Goal: Task Accomplishment & Management: Use online tool/utility

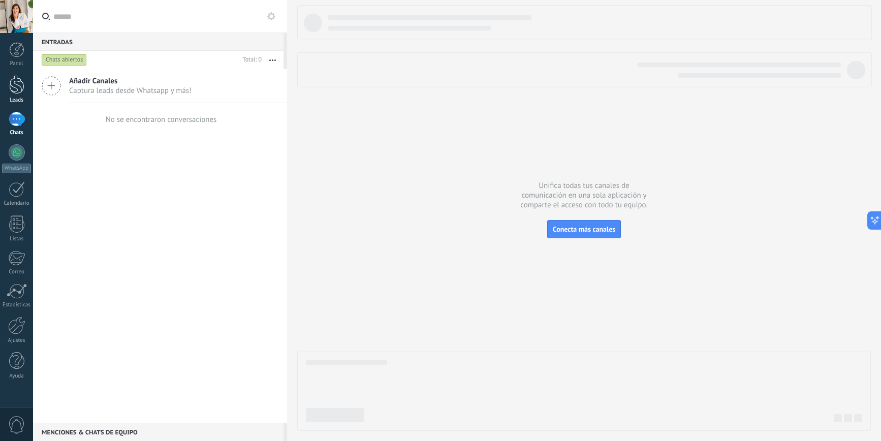
click at [14, 90] on div at bounding box center [16, 84] width 15 height 19
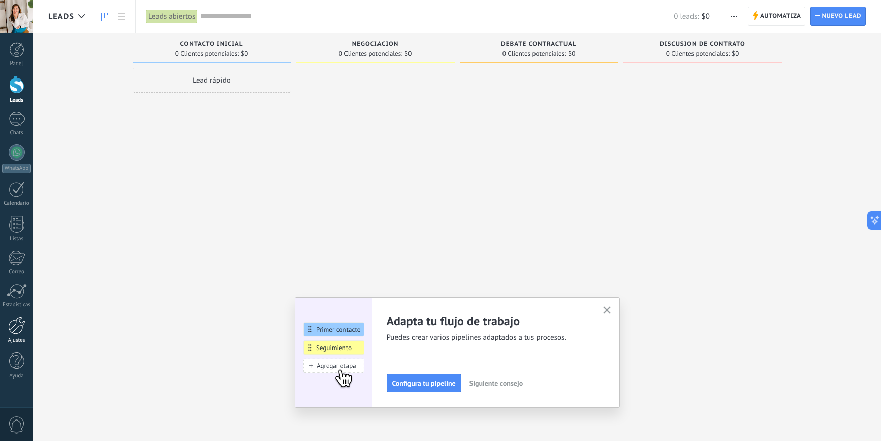
click at [12, 323] on div at bounding box center [16, 326] width 17 height 18
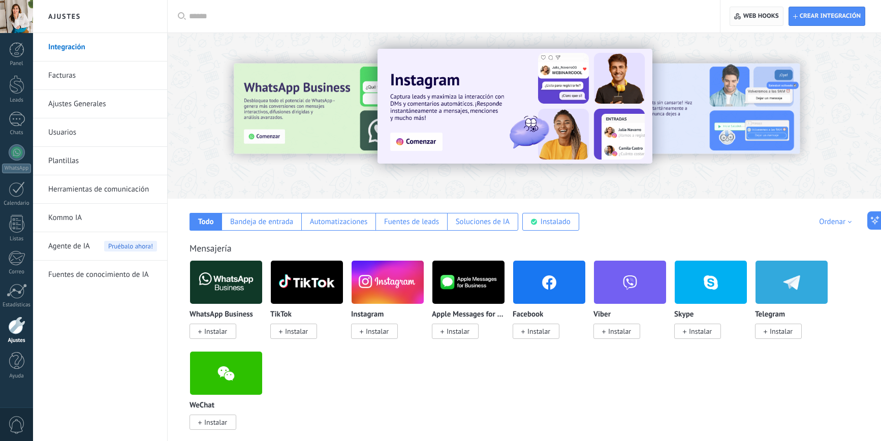
click at [753, 18] on span "Web hooks 0" at bounding box center [762, 16] width 36 height 8
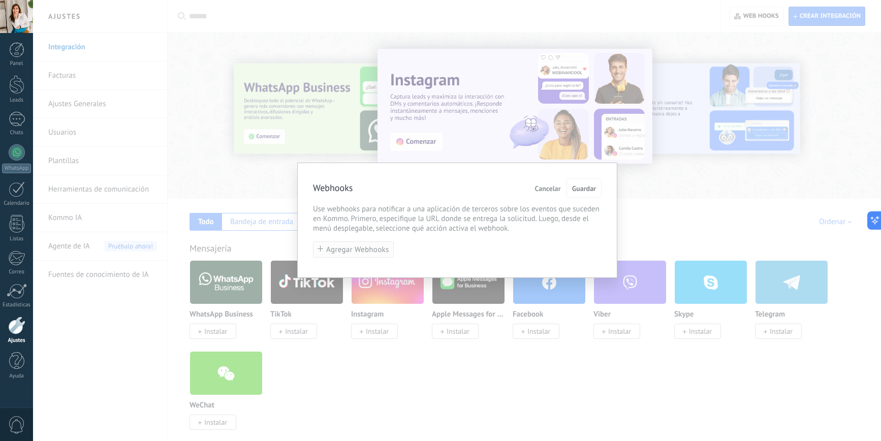
click at [361, 243] on button "Agregar Webhooks" at bounding box center [353, 249] width 81 height 17
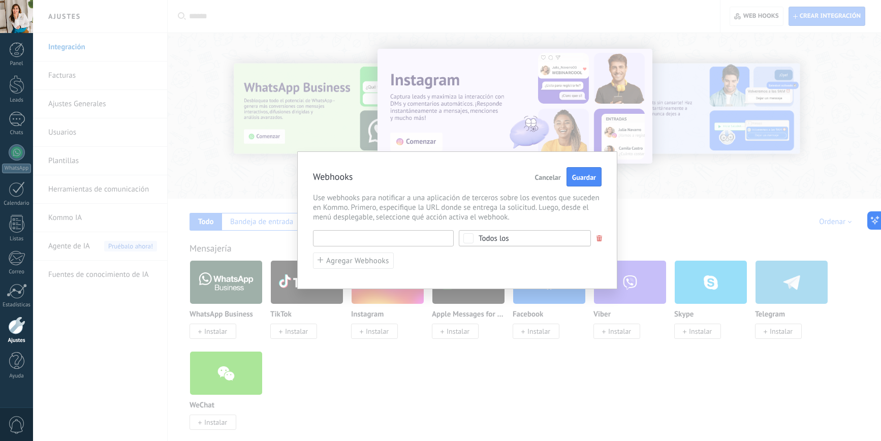
click at [371, 241] on input "text" at bounding box center [383, 238] width 141 height 16
click at [480, 238] on div "Todos los" at bounding box center [525, 238] width 132 height 16
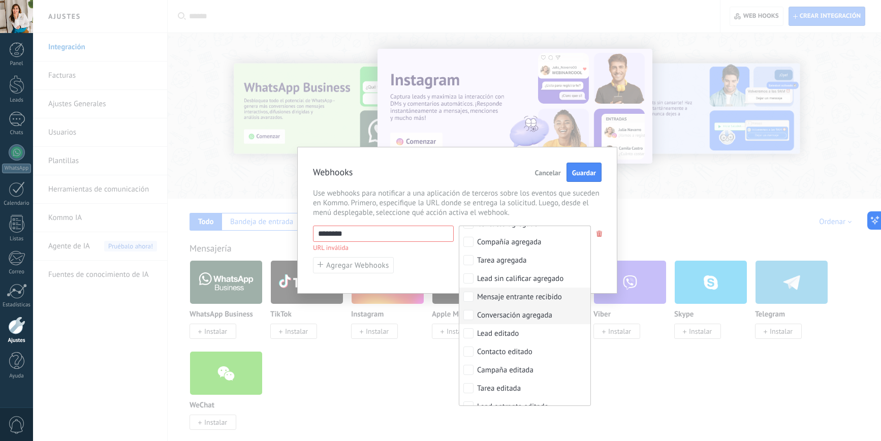
scroll to position [50, 0]
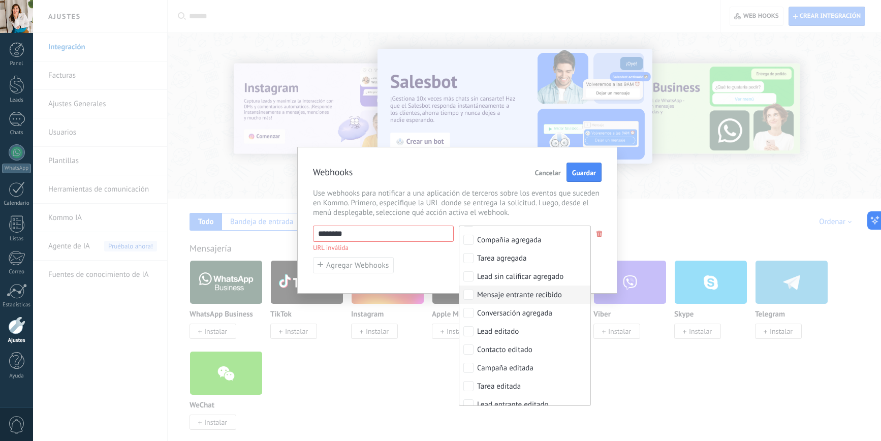
click at [528, 297] on div "Mensaje entrante recibido" at bounding box center [519, 295] width 85 height 10
click at [446, 263] on div "******** URL inválida Ninguno Lead agregado Contacto agregado Compañía agregada…" at bounding box center [457, 250] width 289 height 48
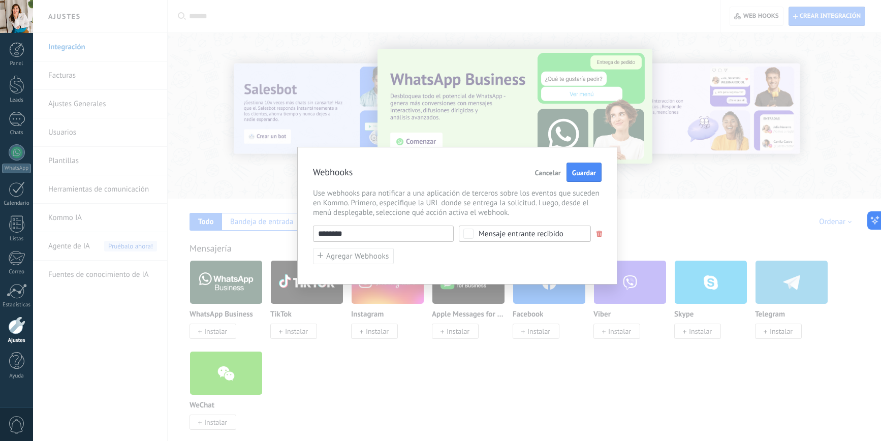
click at [384, 230] on input "********" at bounding box center [383, 234] width 141 height 16
paste input "**********"
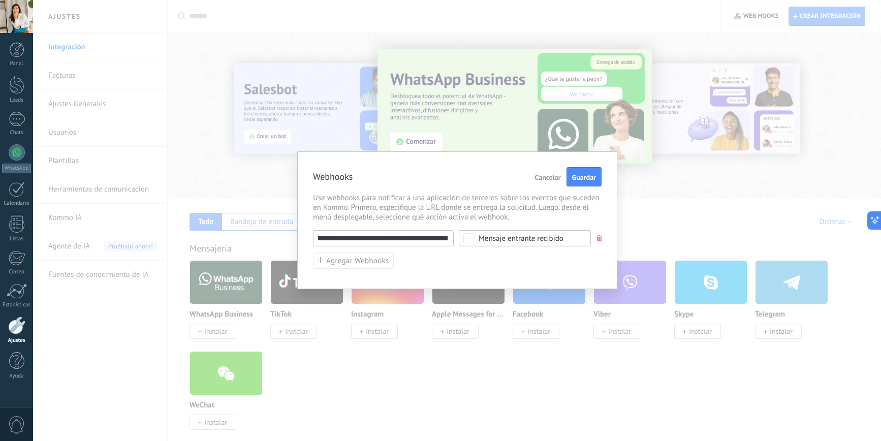
scroll to position [0, 0]
type input "**********"
click at [579, 176] on span "Guardar" at bounding box center [584, 177] width 24 height 7
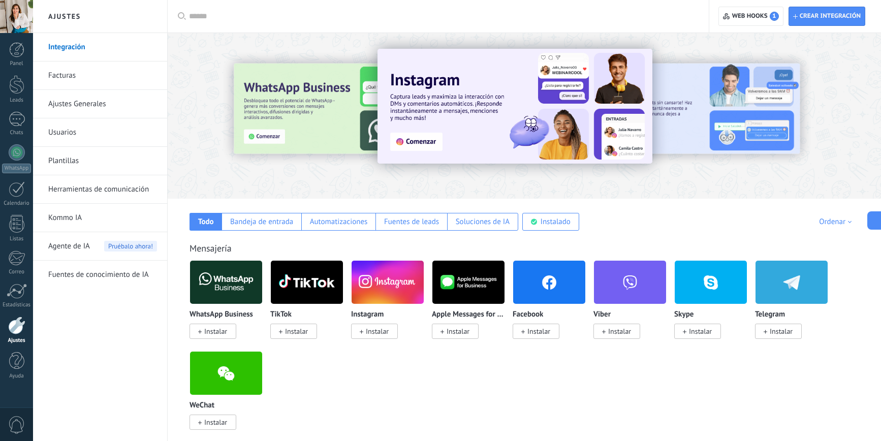
scroll to position [55, 0]
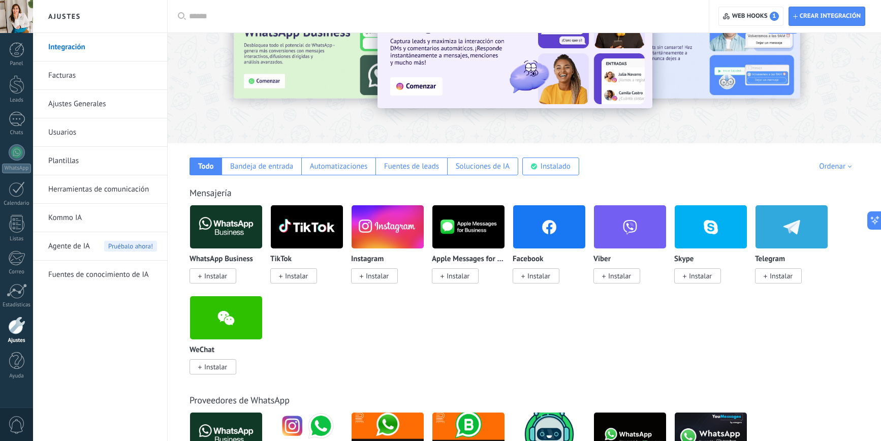
click at [768, 278] on span "Instalar" at bounding box center [778, 275] width 47 height 15
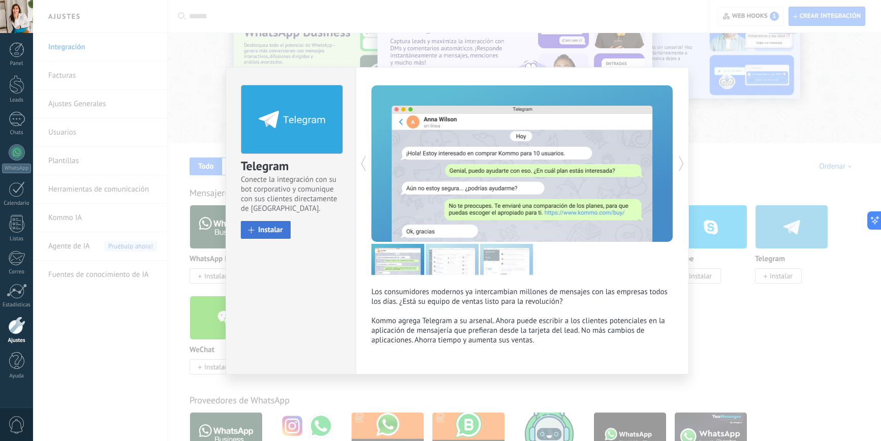
click at [262, 231] on span "Instalar" at bounding box center [270, 230] width 25 height 8
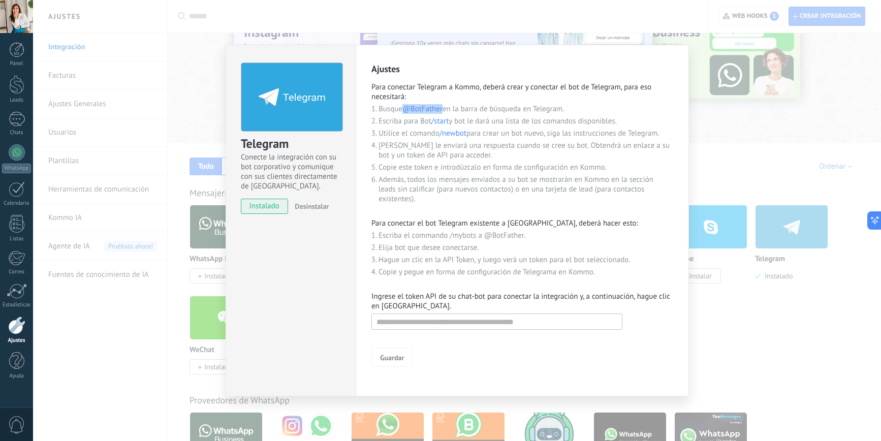
drag, startPoint x: 443, startPoint y: 108, endPoint x: 406, endPoint y: 108, distance: 36.6
click at [406, 108] on span "@BotFather" at bounding box center [423, 109] width 40 height 10
copy span "@BotFather"
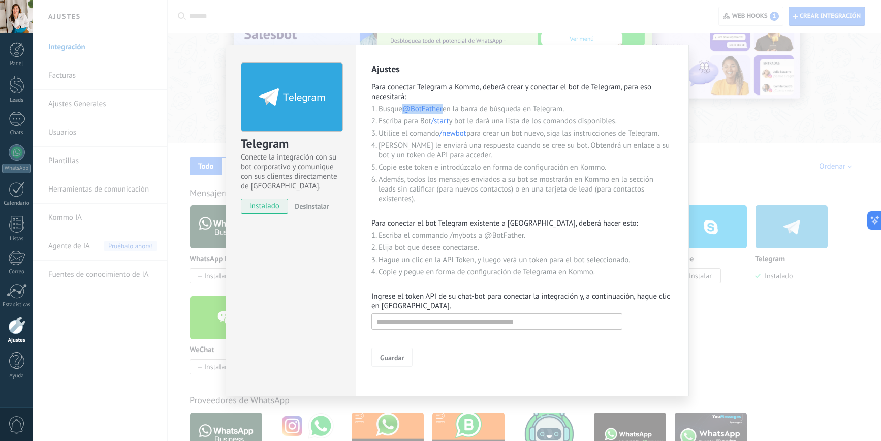
click at [451, 134] on span "/newbot" at bounding box center [453, 134] width 27 height 10
drag, startPoint x: 442, startPoint y: 134, endPoint x: 468, endPoint y: 132, distance: 26.0
click at [468, 132] on li "Utilice el comando /newbot para crear un bot nuevo, siga las instrucciones de T…" at bounding box center [526, 134] width 295 height 10
copy span "/newbot"
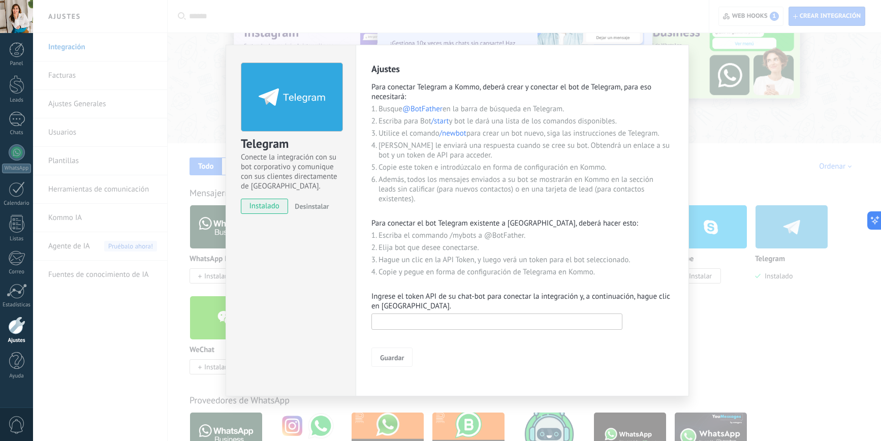
click at [460, 323] on input "text" at bounding box center [497, 322] width 251 height 16
paste input "**********"
type input "**********"
click at [394, 357] on span "Guardar" at bounding box center [392, 357] width 24 height 7
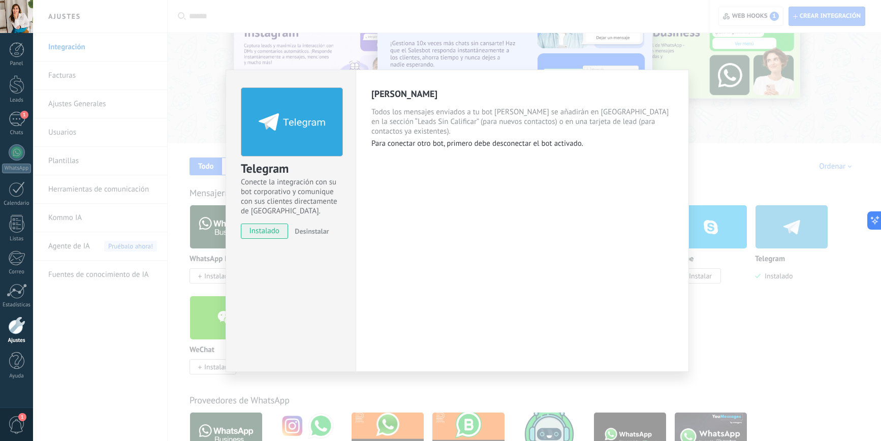
click at [794, 335] on div "Telegram Conecte la integración con su bot corporativo y comunique con sus clie…" at bounding box center [457, 220] width 848 height 441
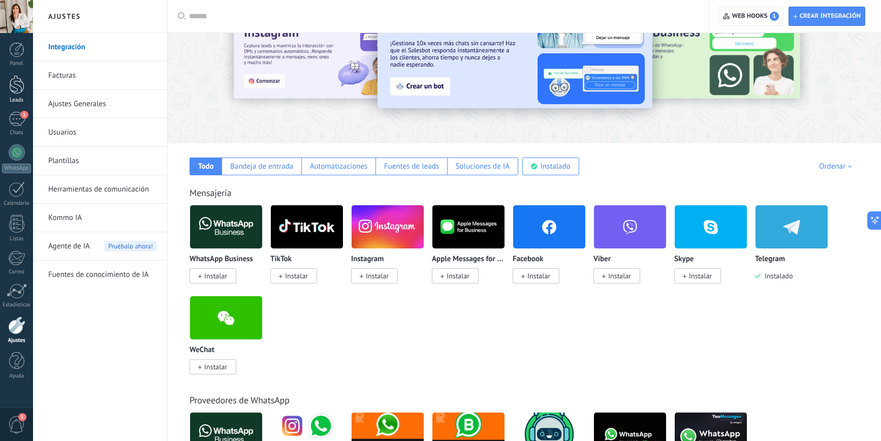
click at [24, 82] on link "Leads" at bounding box center [16, 89] width 33 height 28
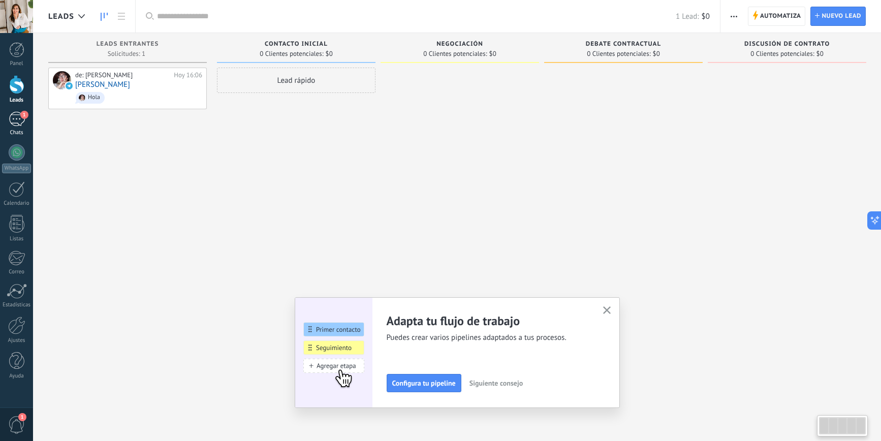
click at [13, 122] on div "1" at bounding box center [17, 119] width 16 height 15
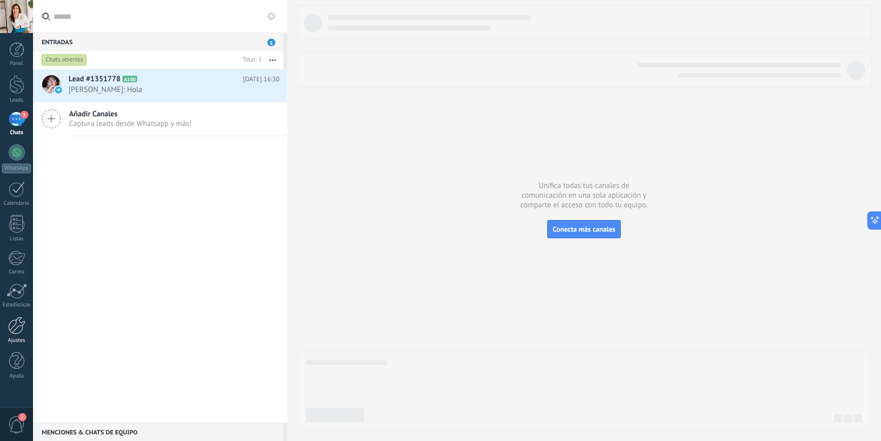
click at [18, 329] on div at bounding box center [16, 326] width 17 height 18
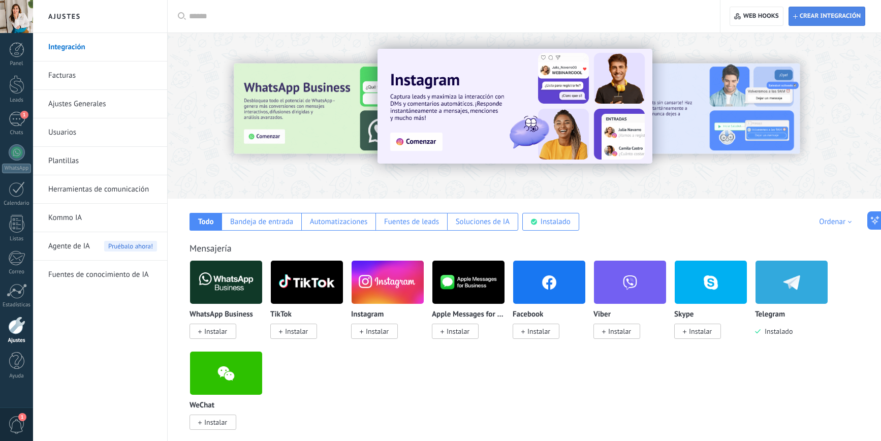
click at [813, 22] on span "Crear integración" at bounding box center [827, 16] width 68 height 18
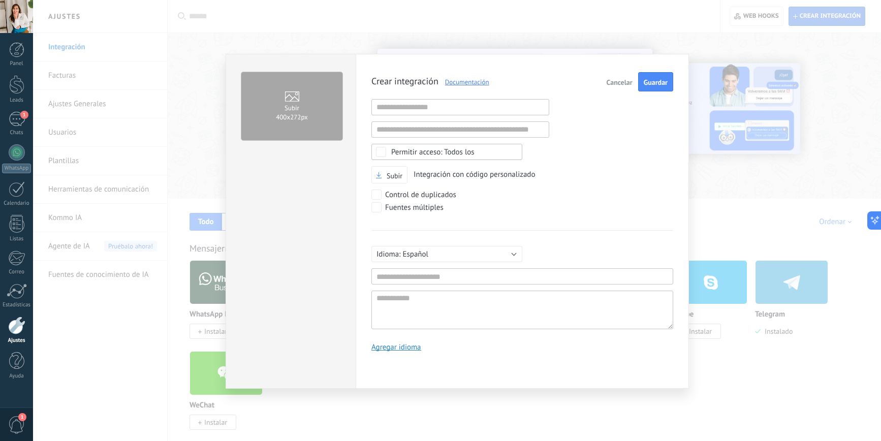
scroll to position [10, 0]
click at [451, 108] on input "text" at bounding box center [461, 107] width 178 height 16
click at [408, 82] on span "Crear integración Documentación" at bounding box center [431, 82] width 118 height 10
click at [414, 278] on input "text" at bounding box center [523, 276] width 302 height 16
type input "***"
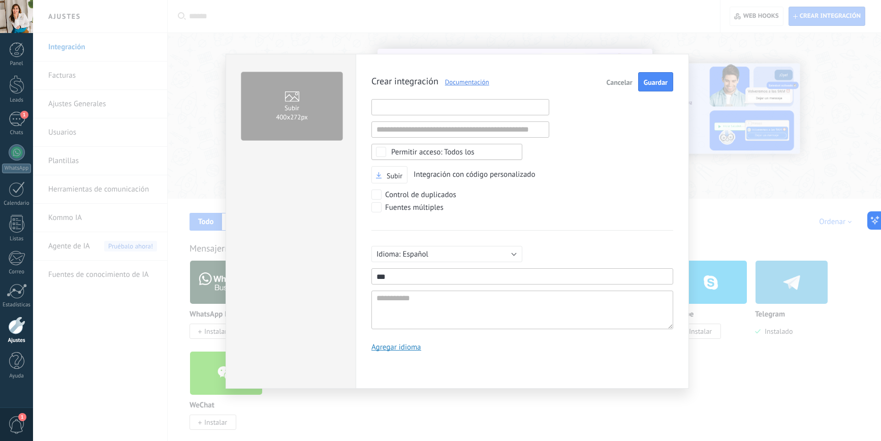
click at [456, 111] on input "text" at bounding box center [461, 107] width 178 height 16
paste input "**********"
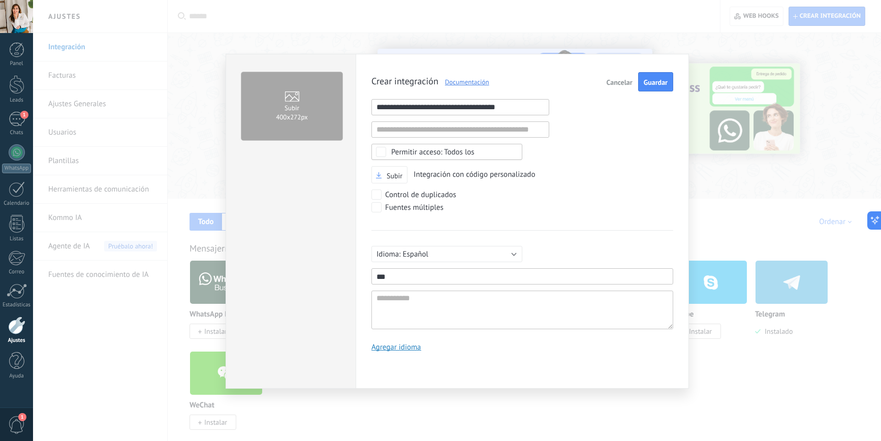
type input "**********"
drag, startPoint x: 616, startPoint y: 158, endPoint x: 628, endPoint y: 95, distance: 64.1
click at [617, 156] on div "**********" at bounding box center [523, 215] width 302 height 287
click at [659, 84] on span "Guardar" at bounding box center [656, 82] width 24 height 7
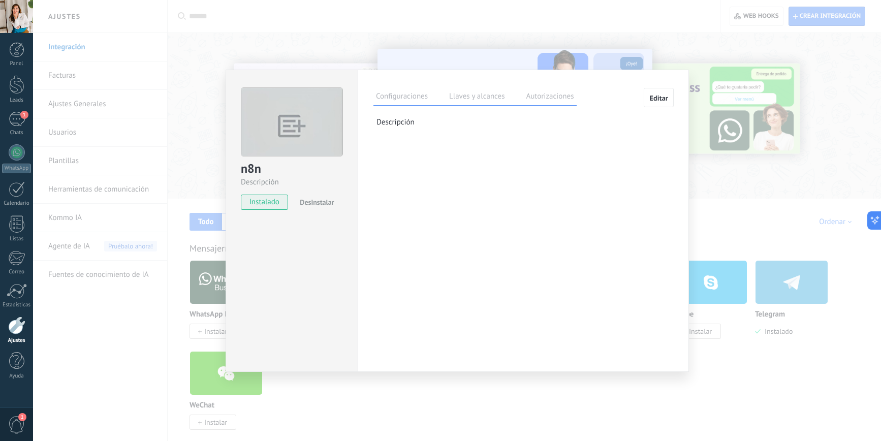
click at [460, 104] on label "Llaves y alcances" at bounding box center [477, 97] width 60 height 15
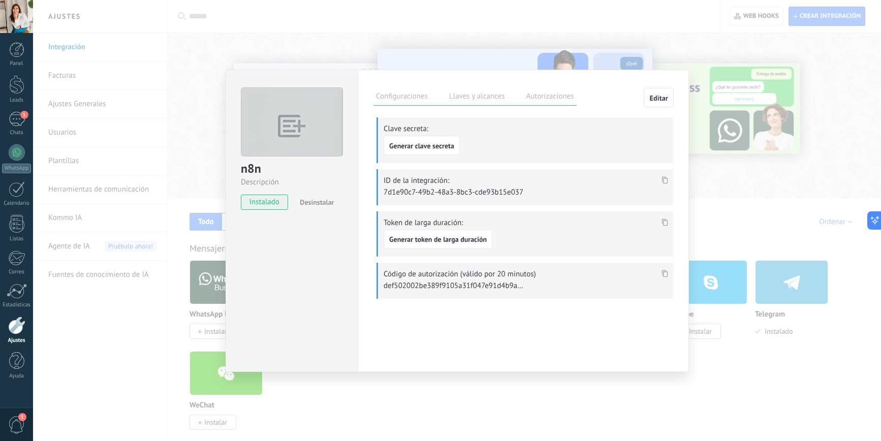
click at [420, 191] on p "7d1e90c7-49b2-48a3-8bc3-cde93b15e037" at bounding box center [455, 193] width 142 height 10
click at [663, 179] on icon at bounding box center [665, 179] width 6 height 7
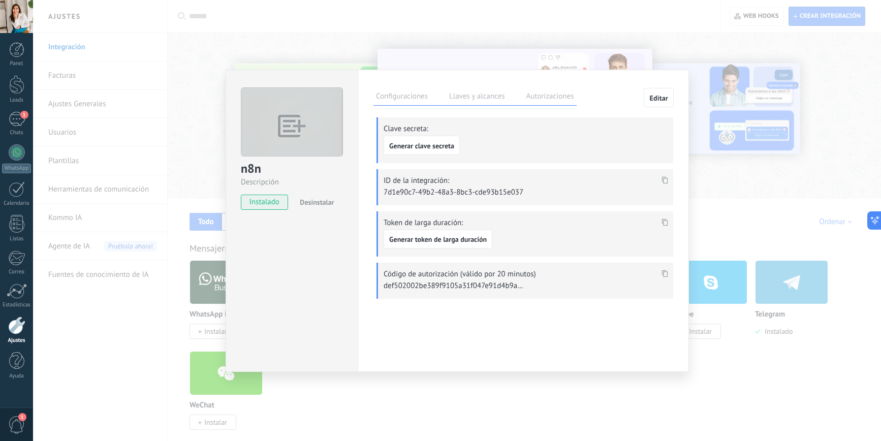
click at [401, 111] on div "Configuraciones Llaves y alcances Autorizaciones Editar Clave secreta: Generar …" at bounding box center [524, 199] width 300 height 223
click at [407, 100] on label "Configuraciones" at bounding box center [402, 97] width 57 height 15
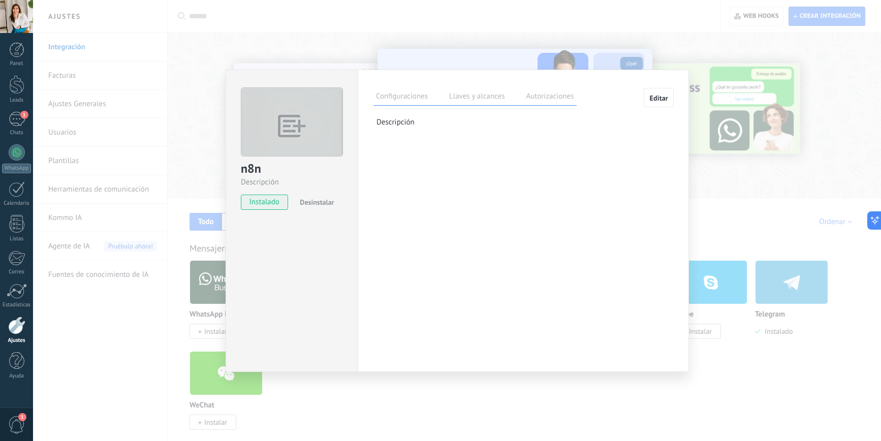
click at [552, 100] on label "Autorizaciones" at bounding box center [550, 97] width 53 height 15
click at [494, 101] on label "Llaves y alcances" at bounding box center [477, 97] width 60 height 15
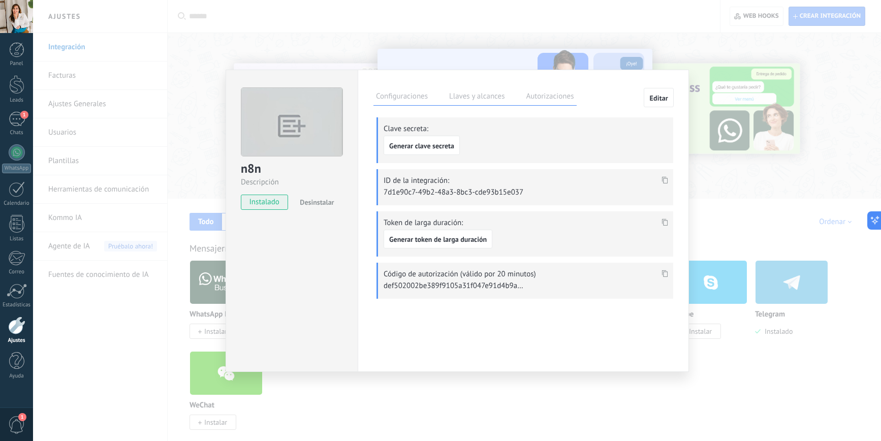
click at [652, 98] on span "Editar" at bounding box center [659, 98] width 19 height 7
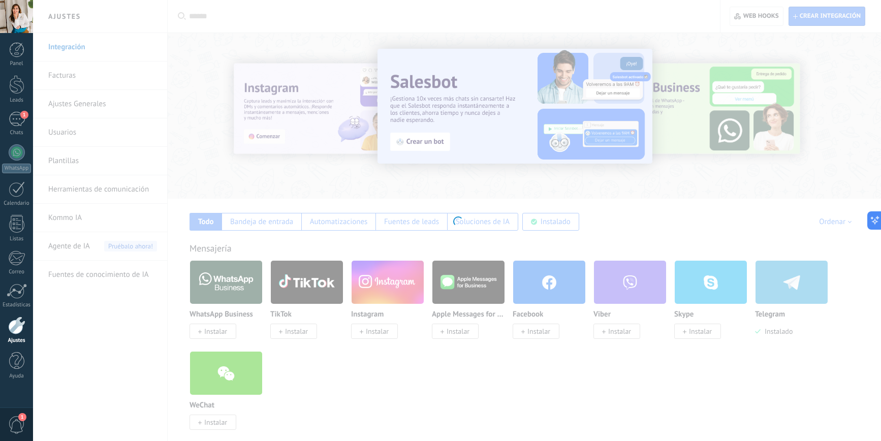
type textarea "**********"
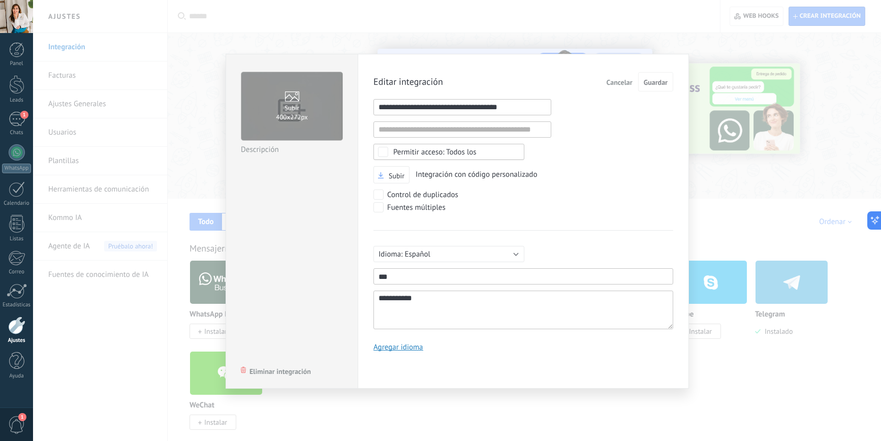
click at [618, 82] on span "Cancelar" at bounding box center [620, 82] width 26 height 7
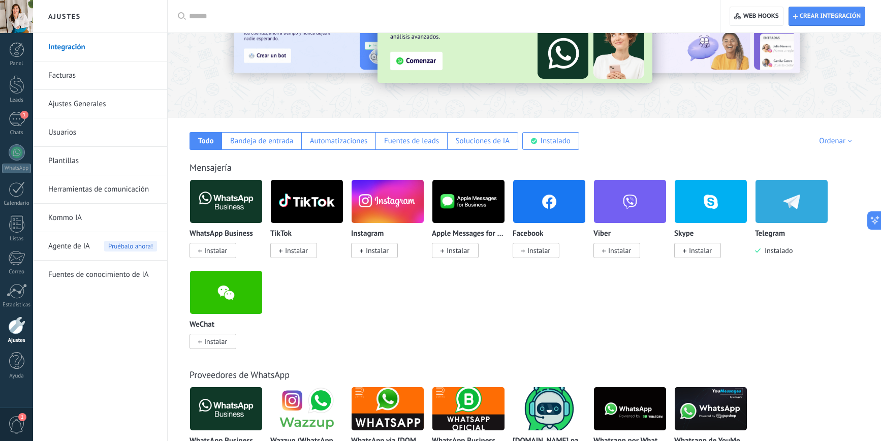
scroll to position [0, 0]
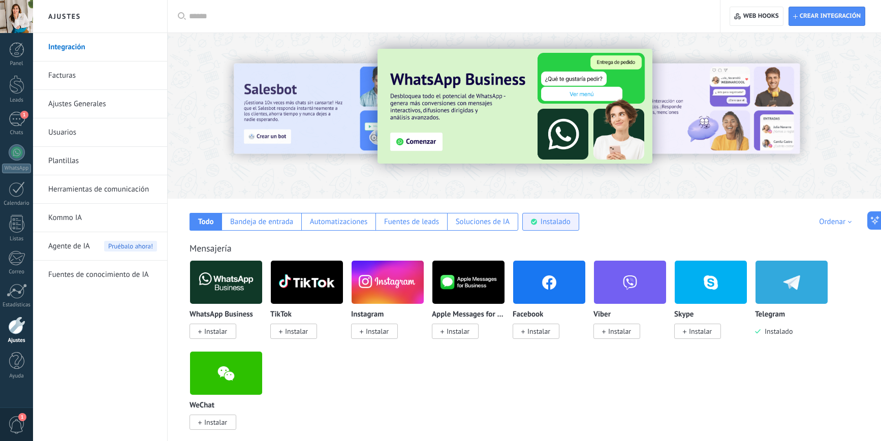
click at [558, 224] on div "Instalado" at bounding box center [556, 222] width 30 height 10
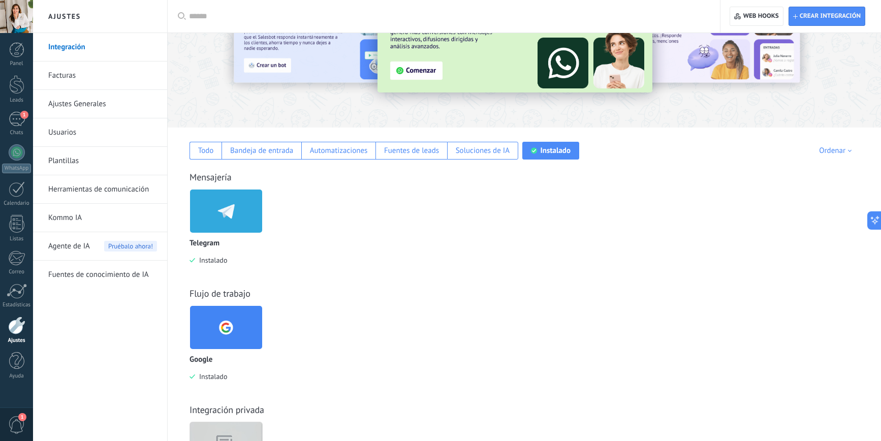
scroll to position [156, 0]
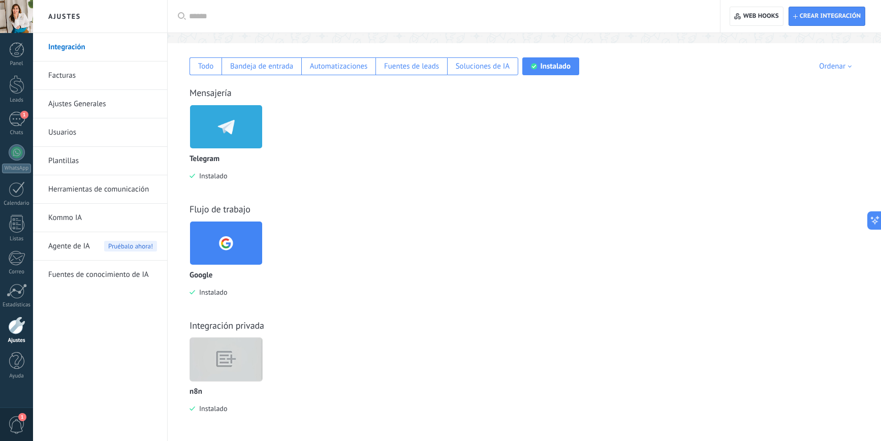
click at [243, 364] on img at bounding box center [226, 359] width 72 height 55
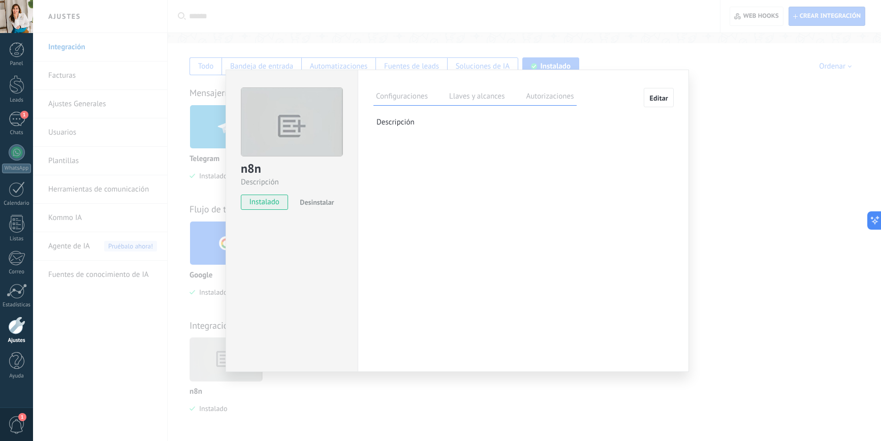
drag, startPoint x: 449, startPoint y: 88, endPoint x: 456, endPoint y: 93, distance: 8.5
click at [449, 88] on div "Configuraciones Llaves y alcances Autorizaciones" at bounding box center [475, 97] width 203 height 18
click at [456, 93] on label "Llaves y alcances" at bounding box center [477, 97] width 60 height 15
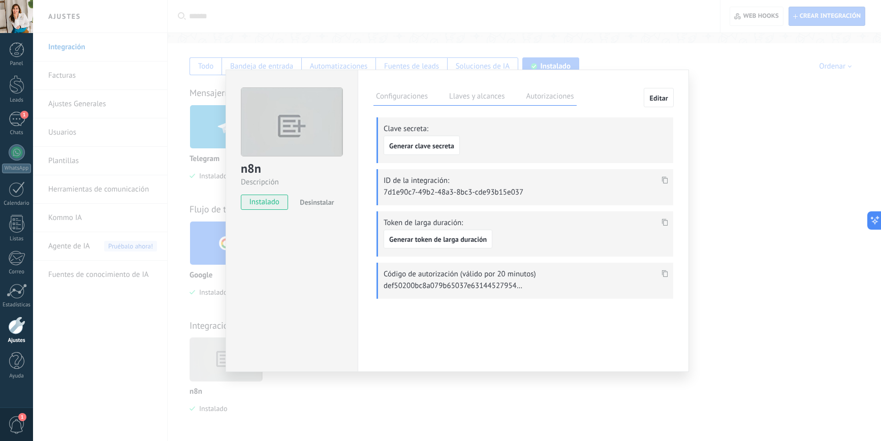
click at [667, 181] on icon at bounding box center [665, 179] width 6 height 7
click at [431, 145] on span "Generar clave secreta" at bounding box center [421, 145] width 65 height 7
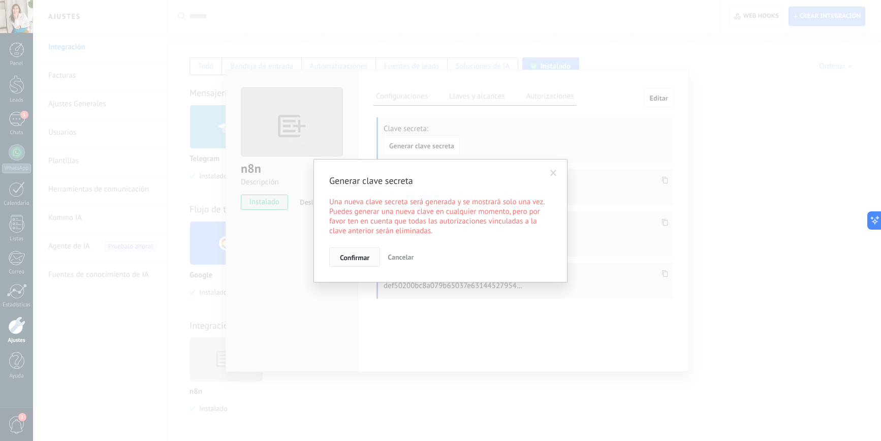
click at [359, 259] on span "Confirmar" at bounding box center [354, 257] width 29 height 7
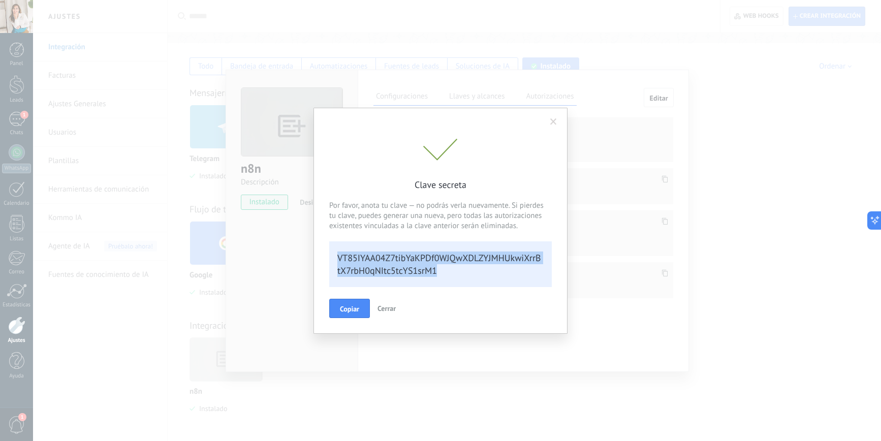
drag, startPoint x: 455, startPoint y: 271, endPoint x: 330, endPoint y: 253, distance: 126.5
click at [330, 253] on div "VT85IYAA04Z7tibYaKPDf0WJQwXDLZYJMHUkwiXrrBtX7rbH0qNItc5tcYS1srM1" at bounding box center [440, 264] width 223 height 46
copy div "VT85IYAA04Z7tibYaKPDf0WJQwXDLZYJMHUkwiXrrBtX7rbH0qNItc5tcYS1srM1"
click at [388, 309] on span "Cerrar" at bounding box center [387, 308] width 18 height 9
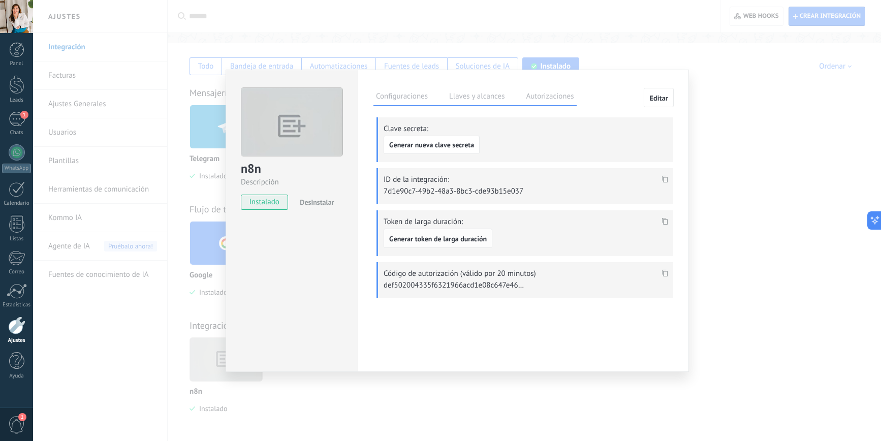
click at [465, 238] on span "Generar token de larga duración" at bounding box center [438, 238] width 98 height 7
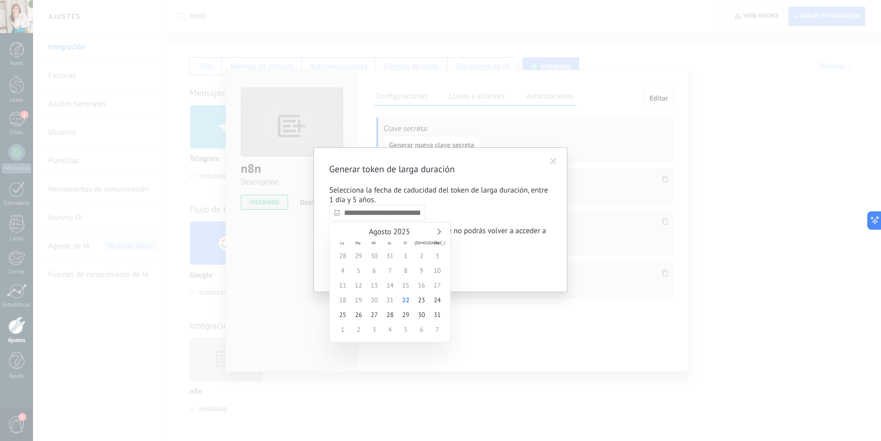
click at [405, 207] on input "text" at bounding box center [377, 213] width 96 height 16
click at [438, 232] on link at bounding box center [438, 232] width 6 height 6
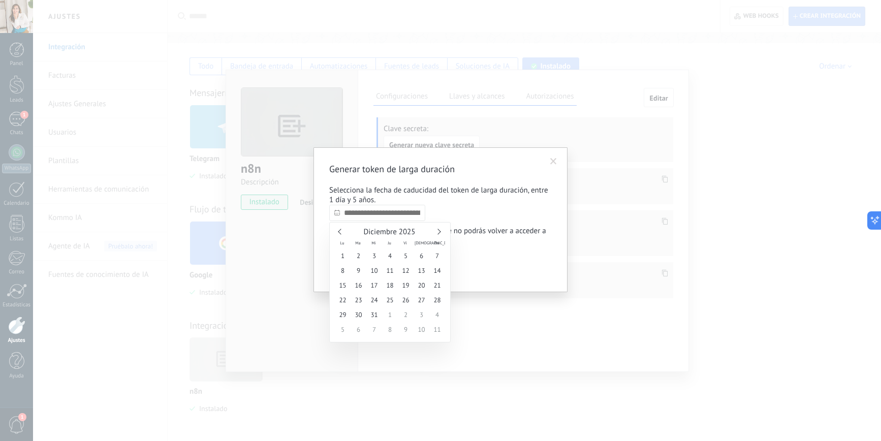
click at [438, 232] on link at bounding box center [438, 232] width 6 height 6
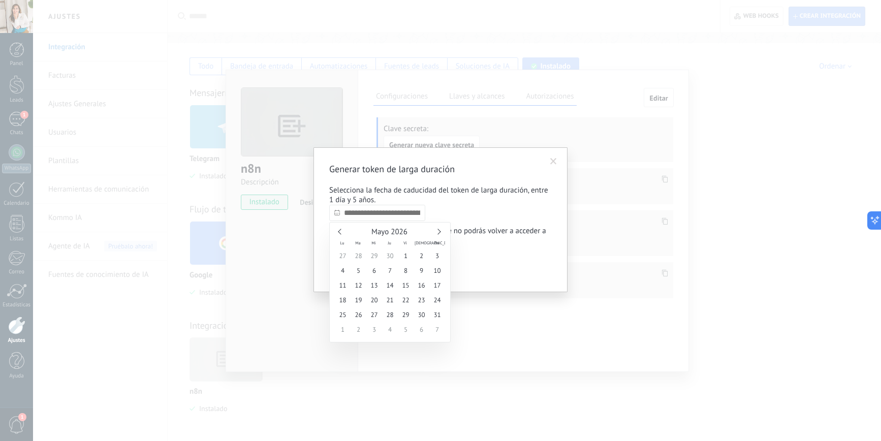
click at [438, 232] on link at bounding box center [438, 232] width 6 height 6
drag, startPoint x: 410, startPoint y: 280, endPoint x: 401, endPoint y: 235, distance: 45.8
click at [410, 278] on div "1 2 3 4 5 6 7 8 9 10 11 12 13 14 15 16 17 18 19 20 21 22 23 24 25 26 27 28 29 3…" at bounding box center [390, 293] width 110 height 88
click at [390, 211] on input "**********" at bounding box center [377, 213] width 96 height 16
click at [439, 236] on div "[DATE]" at bounding box center [390, 232] width 110 height 9
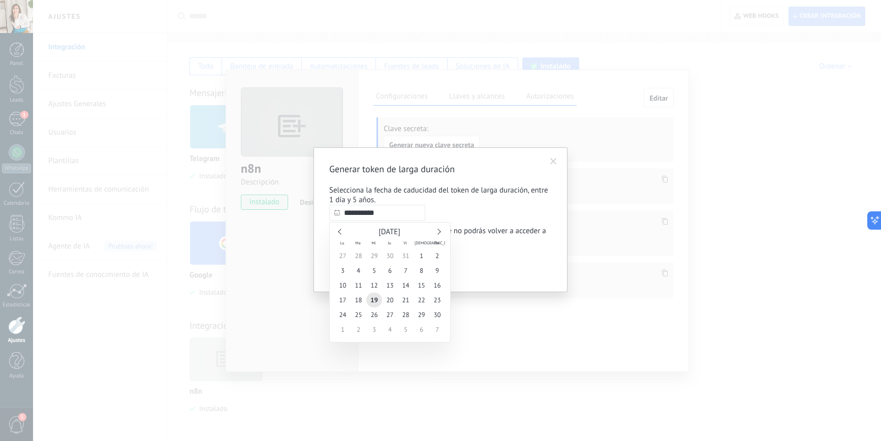
click at [440, 234] on div "[DATE]" at bounding box center [390, 232] width 110 height 9
click at [441, 233] on div "[DATE]" at bounding box center [390, 232] width 110 height 9
click at [437, 232] on link at bounding box center [438, 232] width 6 height 6
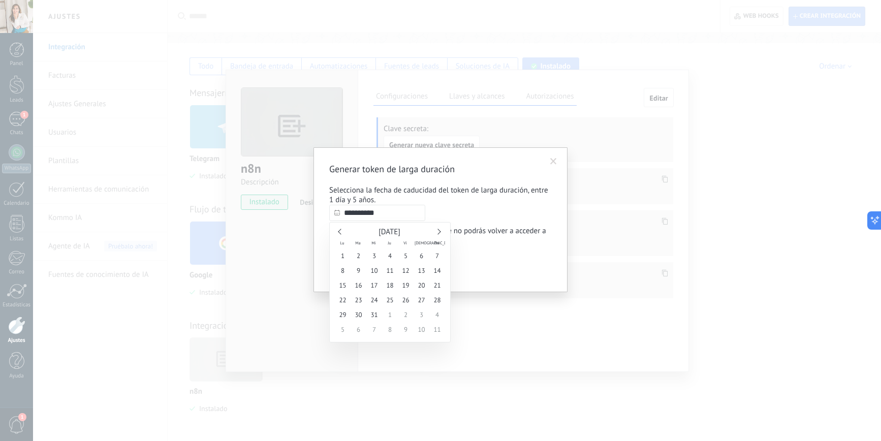
click at [438, 232] on link at bounding box center [438, 232] width 6 height 6
click at [341, 233] on link at bounding box center [341, 232] width 6 height 6
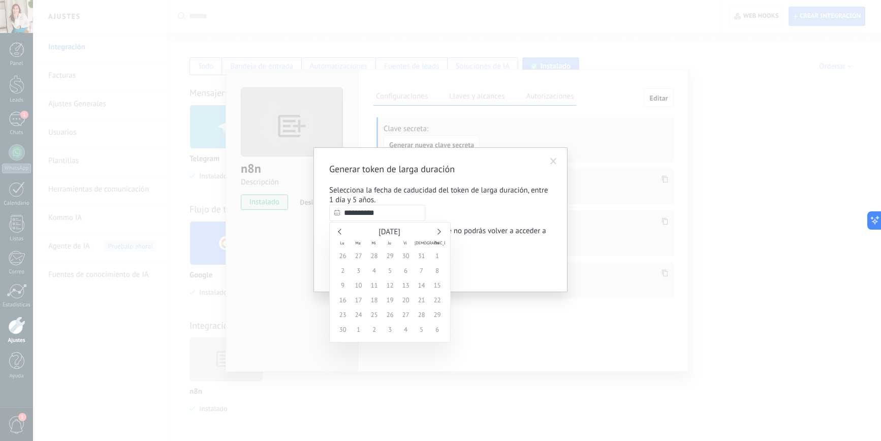
click at [340, 232] on link at bounding box center [341, 232] width 6 height 6
type input "**********"
click at [387, 295] on span "22" at bounding box center [390, 300] width 16 height 15
click at [346, 267] on span "Confirmar" at bounding box center [354, 267] width 29 height 7
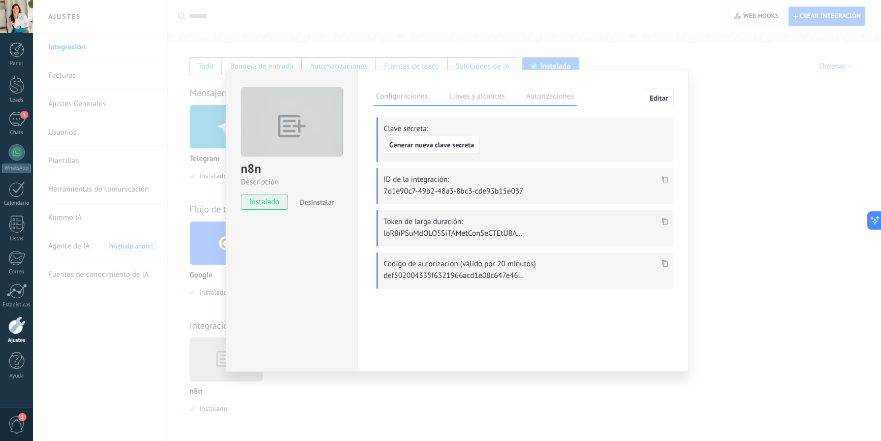
click at [663, 220] on icon at bounding box center [665, 221] width 6 height 7
click at [469, 191] on p "7d1e90c7-49b2-48a3-8bc3-cde93b15e037" at bounding box center [455, 192] width 142 height 10
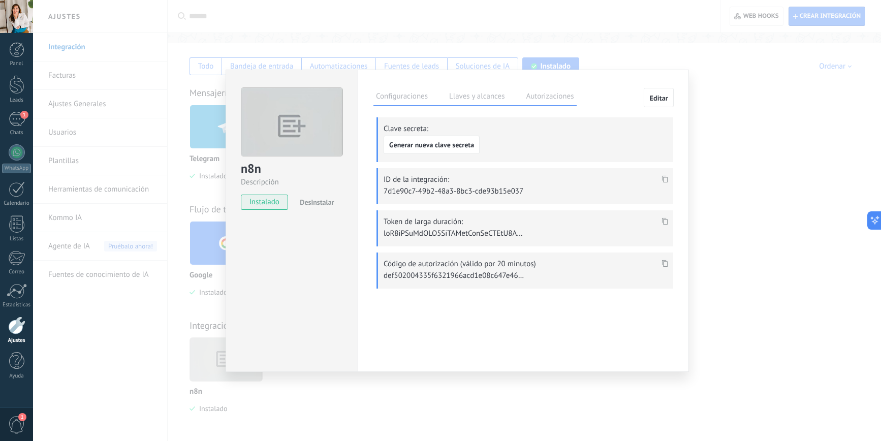
click at [663, 177] on icon at bounding box center [665, 179] width 6 height 7
click at [412, 148] on button "Generar nueva clave secreta" at bounding box center [432, 145] width 96 height 18
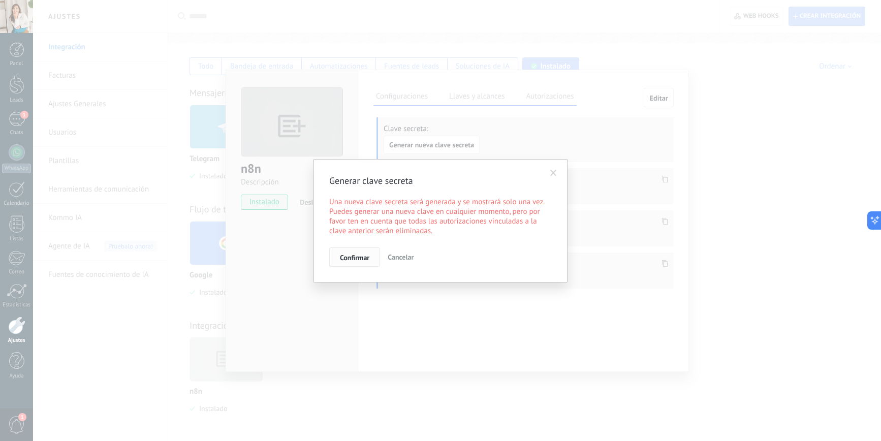
click at [365, 258] on span "Confirmar" at bounding box center [354, 257] width 29 height 7
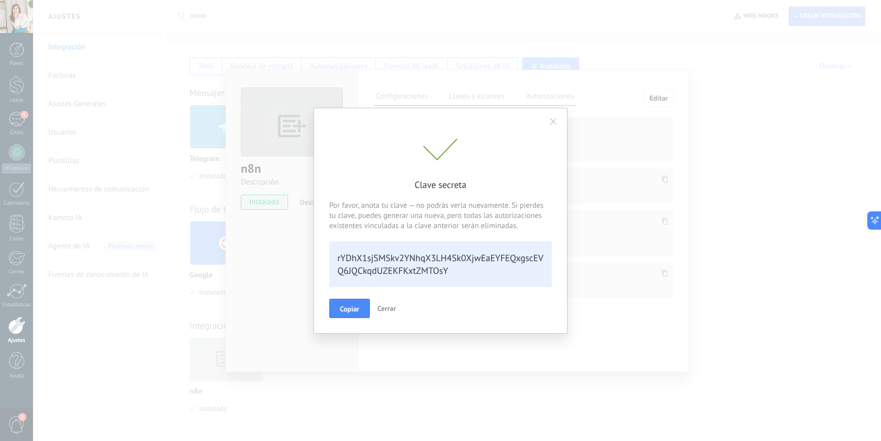
click at [433, 257] on div "rYDhX1sjSMSkv2YNhqX3LH4Sk0XjwEaEYFEQxgscEVQ6JQCkqdUZEKFKxtZMTOsY" at bounding box center [440, 264] width 223 height 46
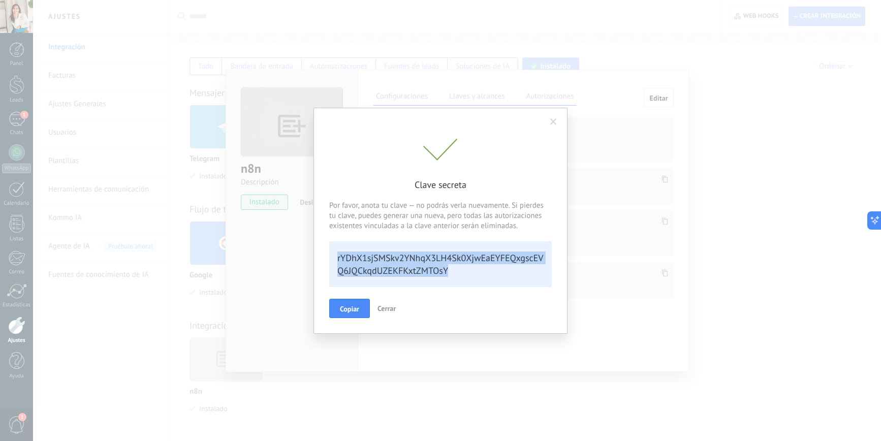
click at [433, 257] on div "rYDhX1sjSMSkv2YNhqX3LH4Sk0XjwEaEYFEQxgscEVQ6JQCkqdUZEKFKxtZMTOsY" at bounding box center [440, 264] width 223 height 46
copy div "rYDhX1sjSMSkv2YNhqX3LH4Sk0XjwEaEYFEQxgscEVQ6JQCkqdUZEKFKxtZMTOsY Copiar Cerrar"
click at [382, 309] on span "Cerrar" at bounding box center [387, 308] width 18 height 9
